Goal: Task Accomplishment & Management: Use online tool/utility

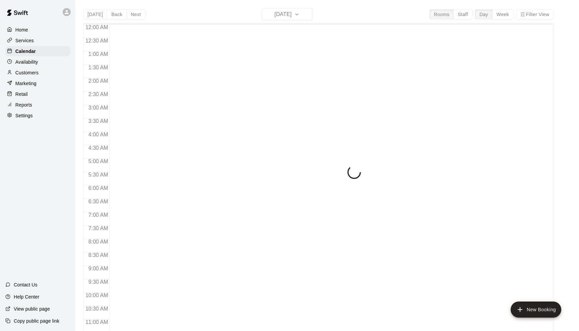
scroll to position [329, 0]
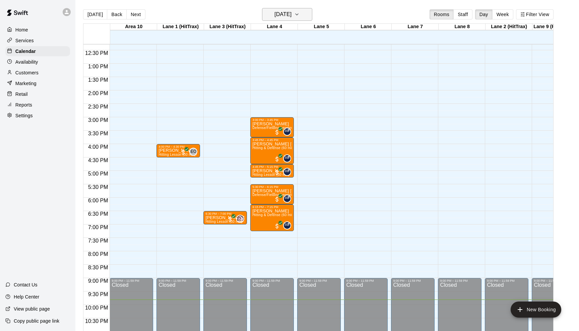
click at [299, 17] on icon "button" at bounding box center [296, 14] width 5 height 8
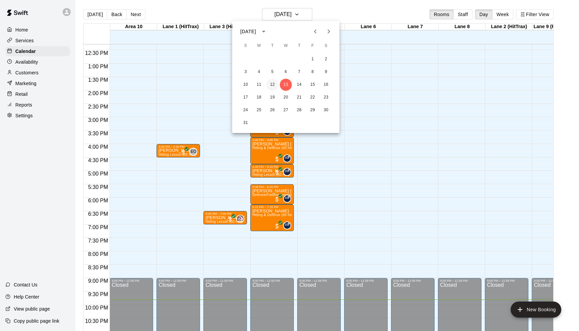
click at [275, 85] on button "12" at bounding box center [272, 85] width 12 height 12
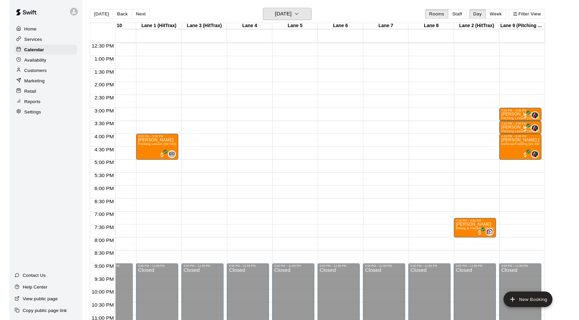
scroll to position [0, 26]
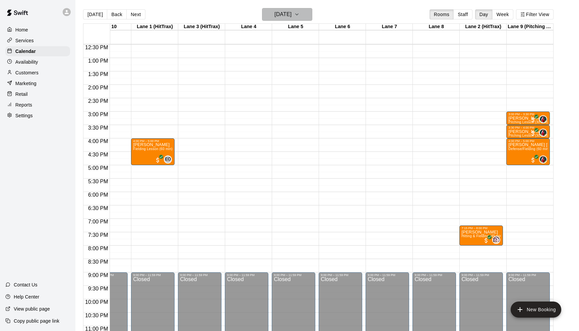
click at [299, 15] on icon "button" at bounding box center [296, 14] width 5 height 8
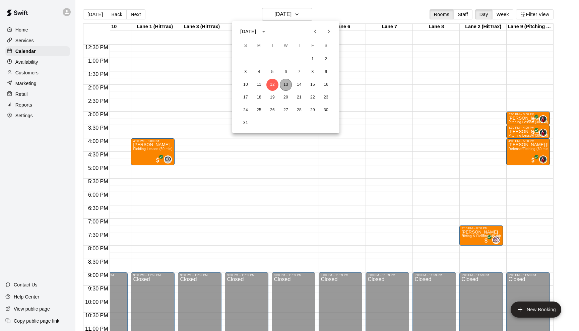
click at [287, 86] on button "13" at bounding box center [286, 85] width 12 height 12
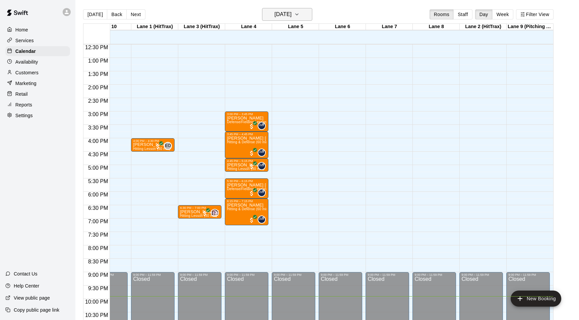
click at [299, 15] on icon "button" at bounding box center [296, 14] width 5 height 8
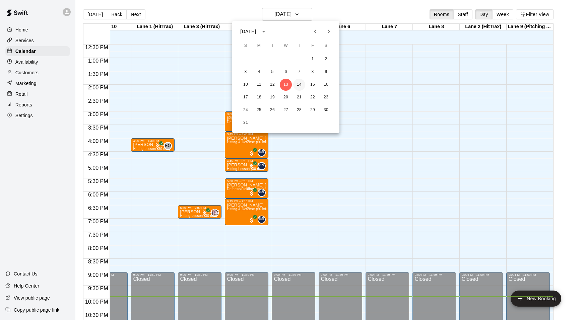
click at [298, 84] on button "14" at bounding box center [299, 85] width 12 height 12
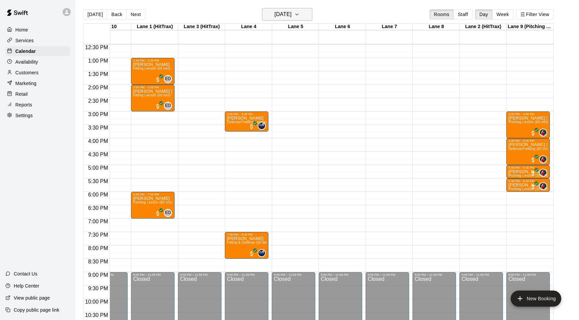
click at [299, 13] on icon "button" at bounding box center [296, 14] width 5 height 8
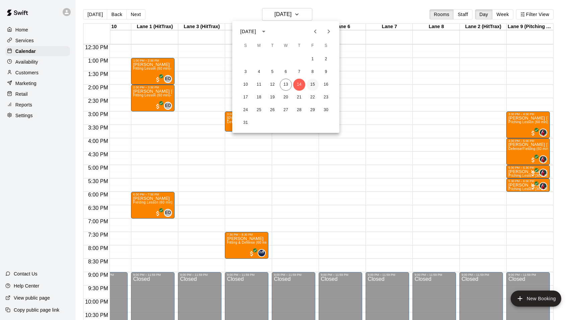
click at [312, 84] on button "15" at bounding box center [312, 85] width 12 height 12
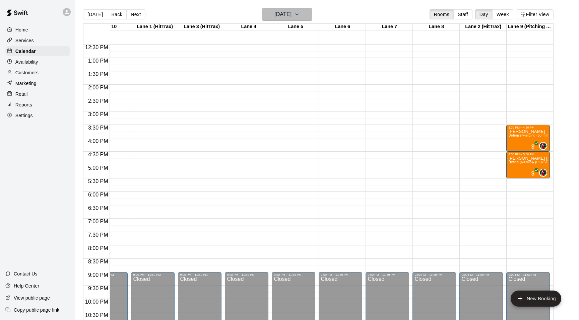
click at [299, 14] on icon "button" at bounding box center [296, 14] width 5 height 8
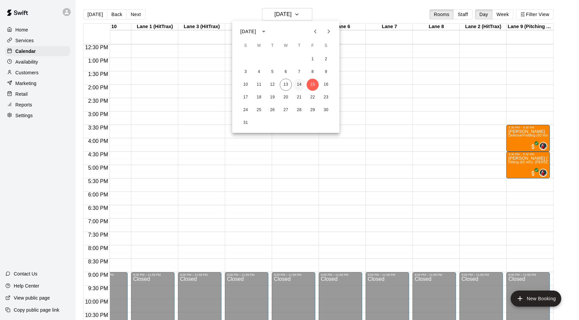
click at [298, 82] on button "14" at bounding box center [299, 85] width 12 height 12
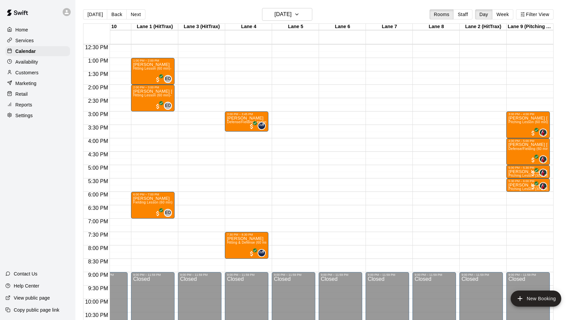
click at [27, 106] on p "Reports" at bounding box center [23, 104] width 17 height 7
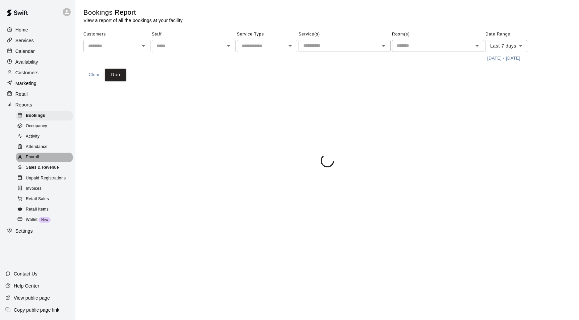
click at [37, 154] on span "Payroll" at bounding box center [32, 157] width 13 height 7
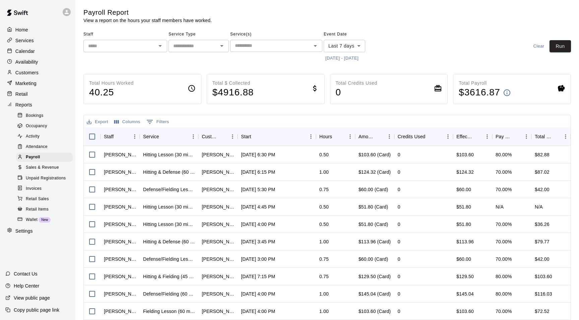
click at [160, 46] on icon "Open" at bounding box center [159, 46] width 3 height 2
click at [201, 60] on div "Service Type ​" at bounding box center [198, 46] width 60 height 35
click at [160, 46] on icon "Open" at bounding box center [159, 46] width 3 height 2
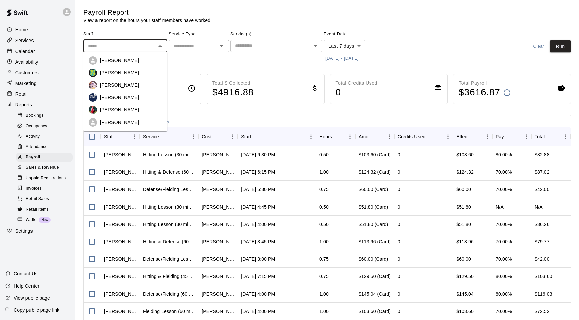
click at [147, 101] on div "[PERSON_NAME]" at bounding box center [131, 97] width 62 height 7
type input "**********"
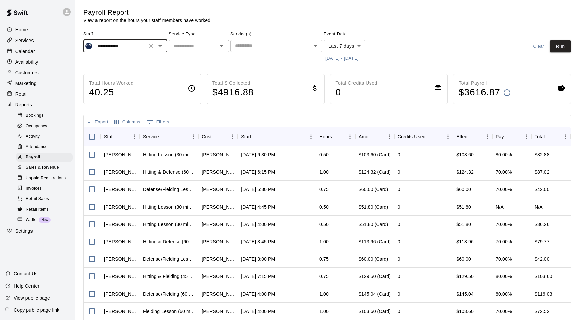
click at [355, 58] on button "[DATE] - [DATE]" at bounding box center [342, 58] width 37 height 10
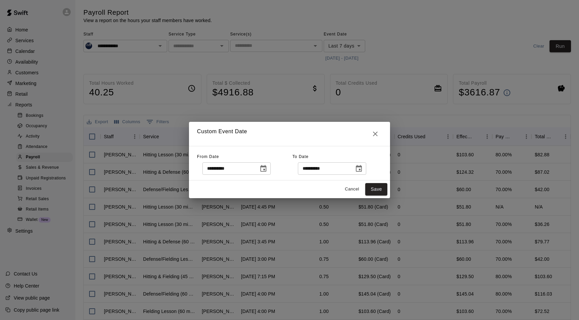
click at [264, 171] on icon "Choose date, selected date is Aug 6, 2025" at bounding box center [263, 168] width 6 height 7
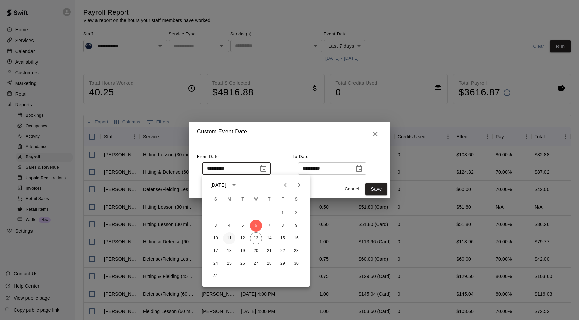
click at [227, 238] on button "11" at bounding box center [229, 238] width 12 height 12
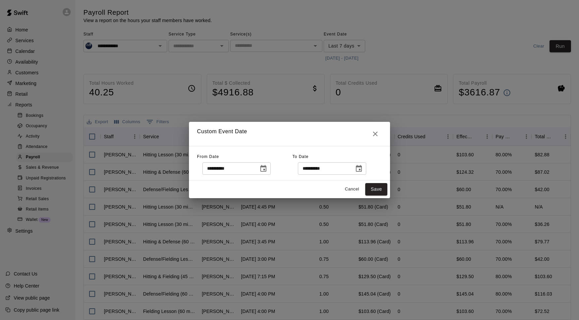
type input "**********"
click at [360, 168] on icon "Choose date, selected date is Aug 13, 2025" at bounding box center [359, 169] width 8 height 8
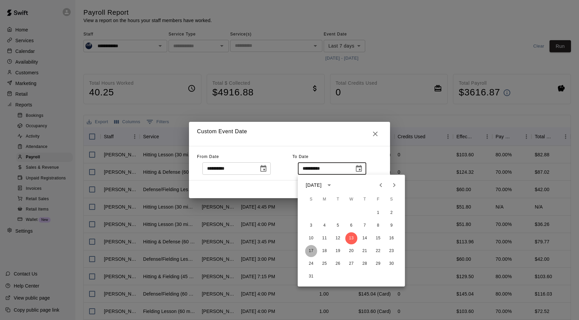
click at [309, 249] on button "17" at bounding box center [311, 251] width 12 height 12
type input "**********"
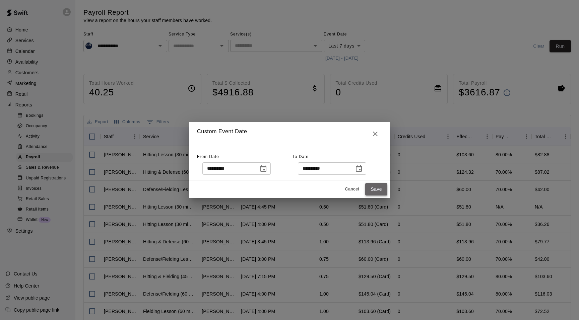
click at [372, 191] on button "Save" at bounding box center [376, 189] width 22 height 12
type input "******"
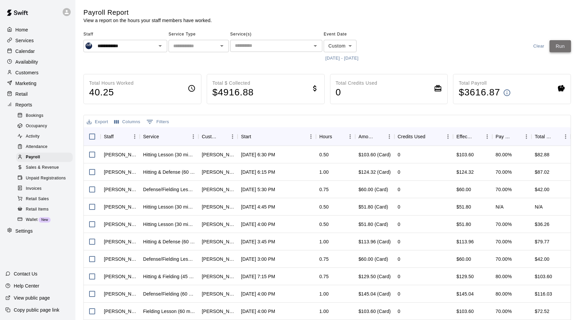
click at [556, 45] on button "Run" at bounding box center [559, 46] width 21 height 12
click at [159, 46] on icon "Open" at bounding box center [160, 46] width 8 height 8
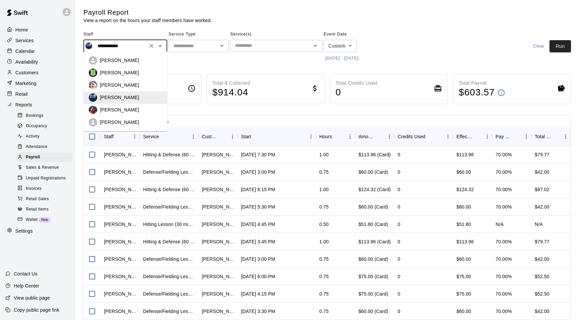
click at [145, 107] on div "[PERSON_NAME]" at bounding box center [131, 110] width 62 height 7
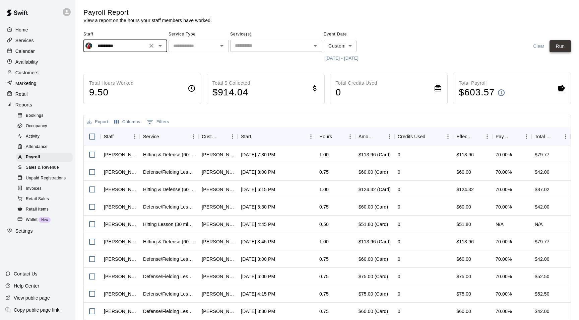
click at [564, 46] on button "Run" at bounding box center [559, 46] width 21 height 12
click at [160, 46] on icon "Open" at bounding box center [160, 46] width 8 height 8
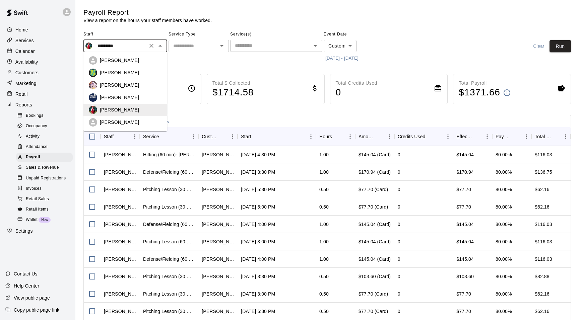
click at [138, 62] on div "[PERSON_NAME]" at bounding box center [131, 60] width 62 height 7
type input "**********"
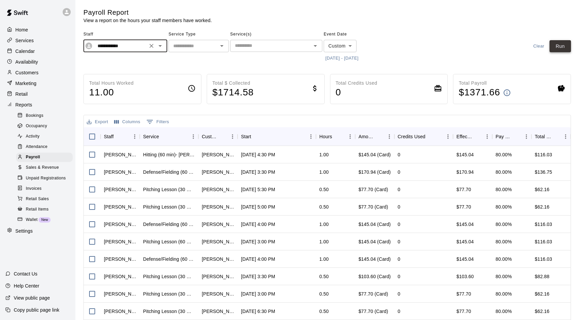
click at [563, 45] on button "Run" at bounding box center [559, 46] width 21 height 12
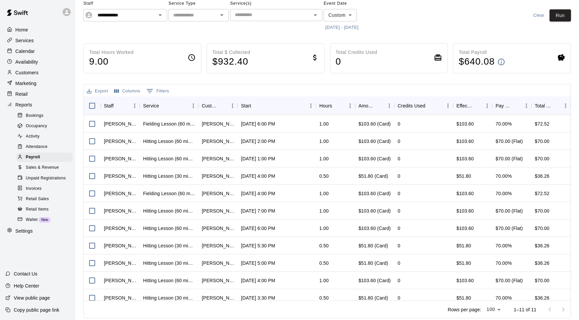
click at [200, 0] on html "**********" at bounding box center [289, 145] width 579 height 352
